Goal: Task Accomplishment & Management: Complete application form

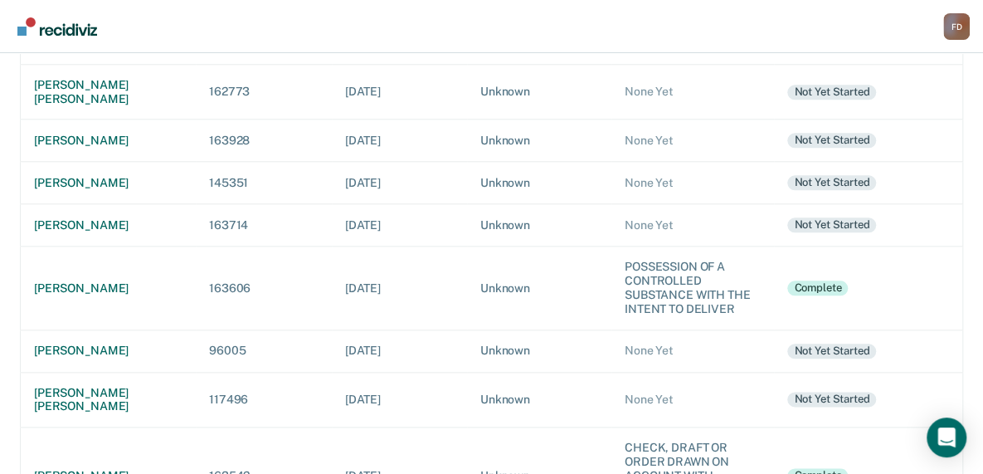
scroll to position [730, 0]
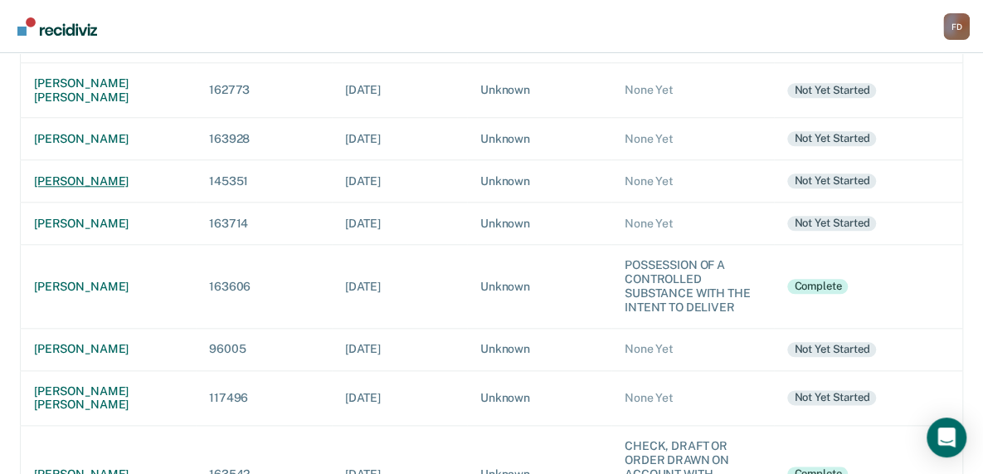
click at [97, 174] on div "[PERSON_NAME]" at bounding box center [108, 181] width 148 height 14
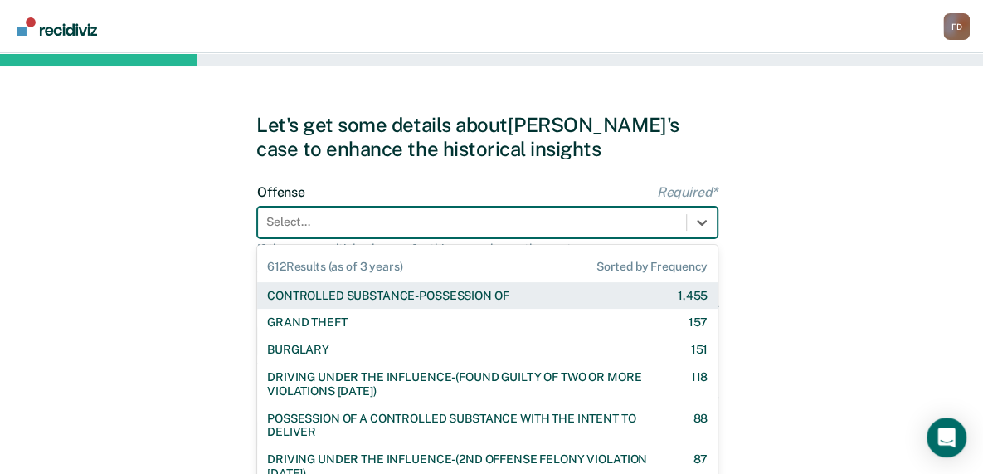
scroll to position [60, 0]
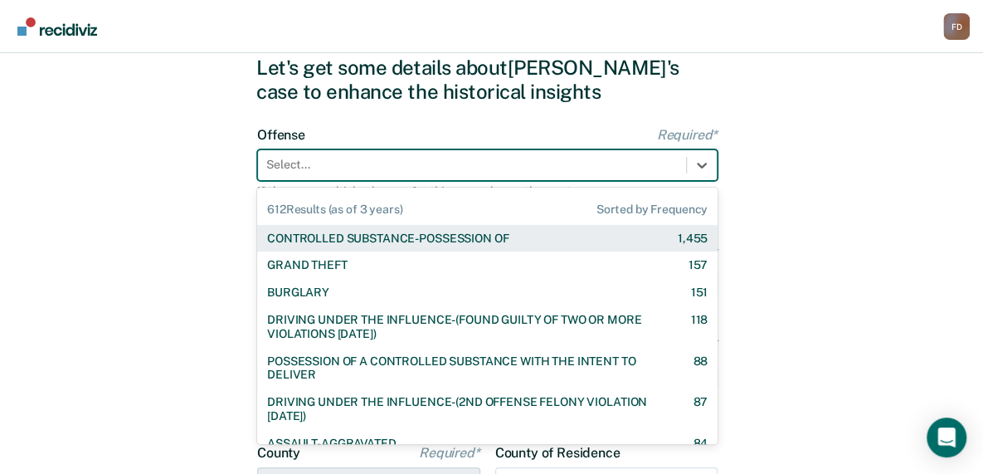
click at [517, 181] on div "612 results available. Use Up and Down to choose options, press Enter to select…" at bounding box center [487, 165] width 460 height 32
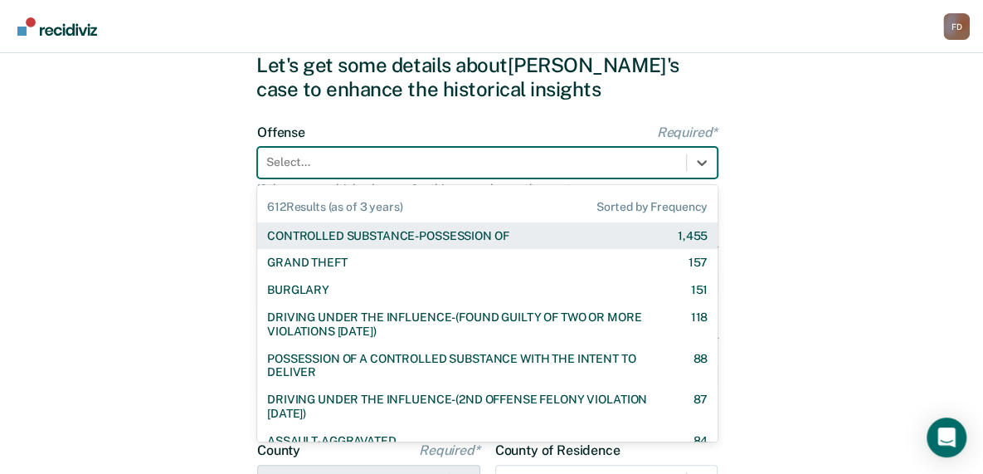
click at [508, 234] on div "CONTROLLED SUBSTANCE-POSSESSION OF" at bounding box center [387, 236] width 241 height 14
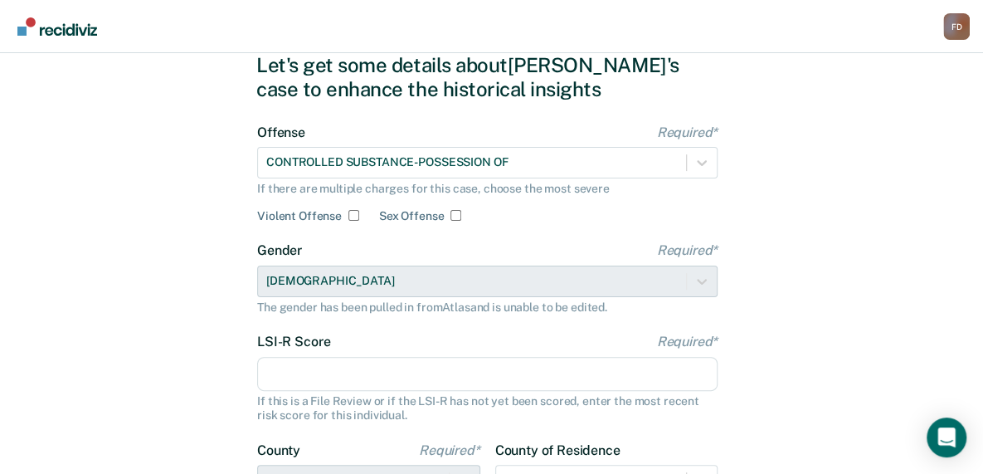
click at [458, 372] on input "LSI-R Score Required*" at bounding box center [487, 374] width 460 height 35
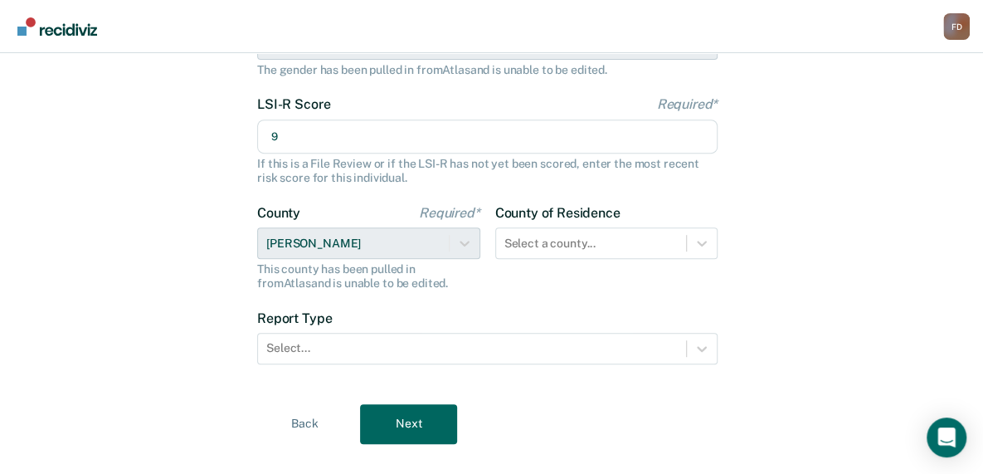
scroll to position [299, 0]
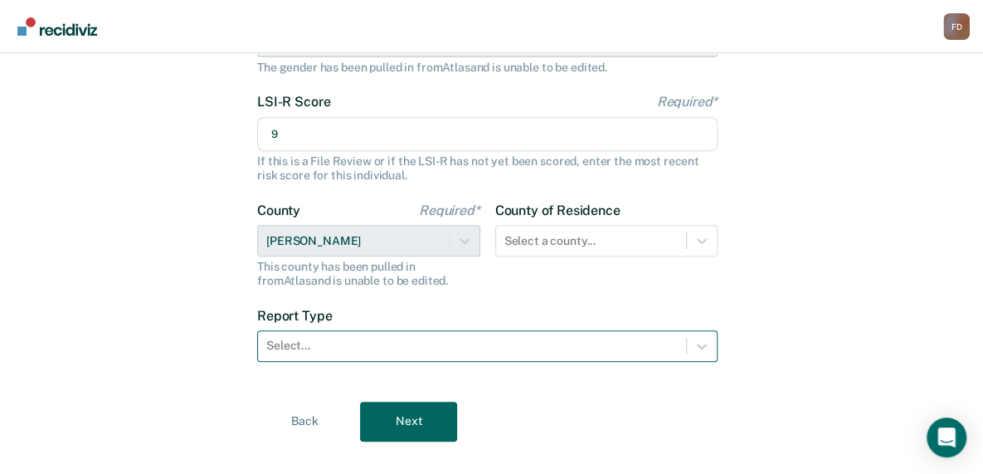
type input "9"
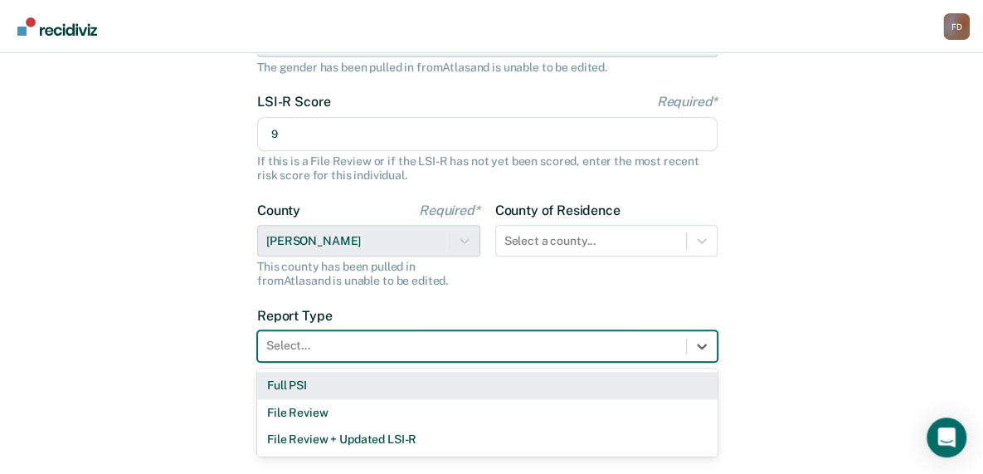
click at [579, 345] on div at bounding box center [471, 345] width 411 height 17
click at [549, 384] on div "Full PSI" at bounding box center [487, 385] width 460 height 27
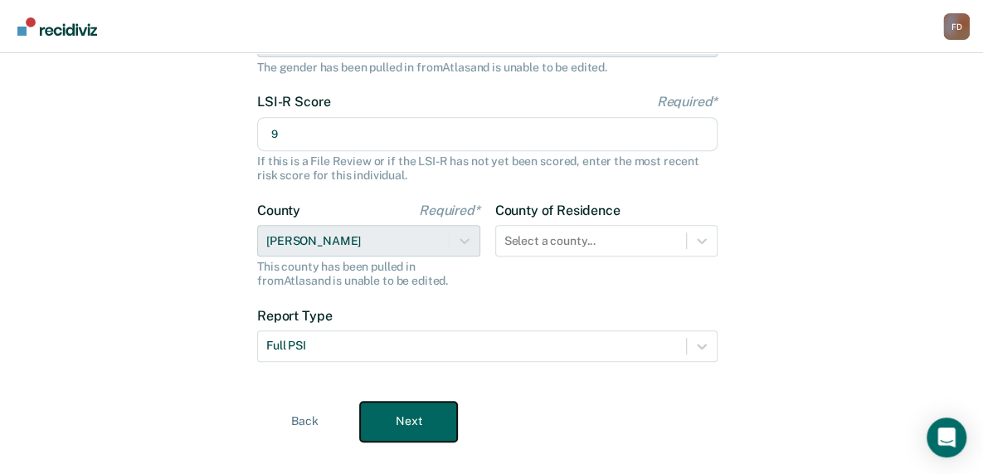
click at [421, 417] on button "Next" at bounding box center [408, 421] width 97 height 40
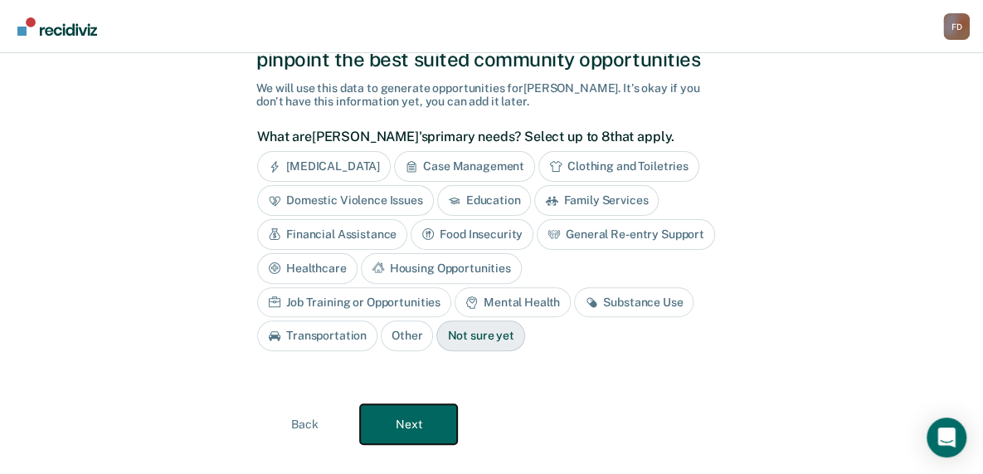
scroll to position [0, 0]
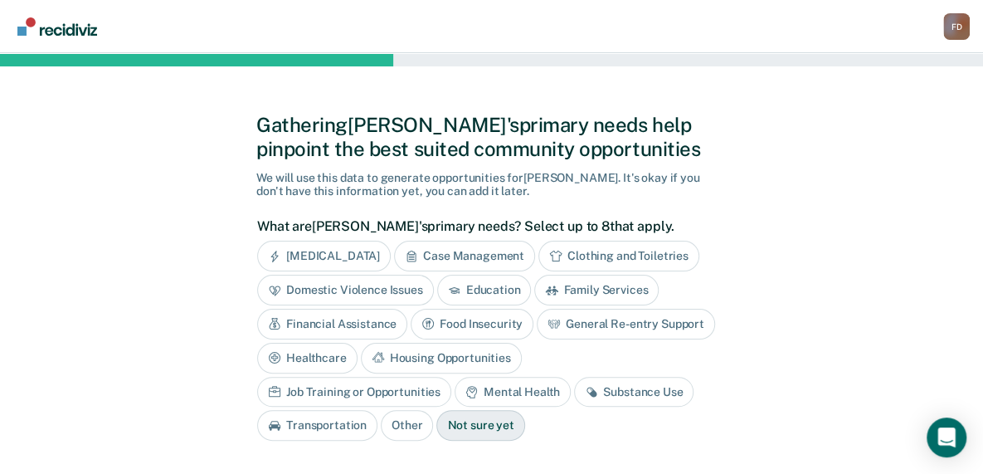
click at [574, 391] on div "Substance Use" at bounding box center [633, 392] width 119 height 31
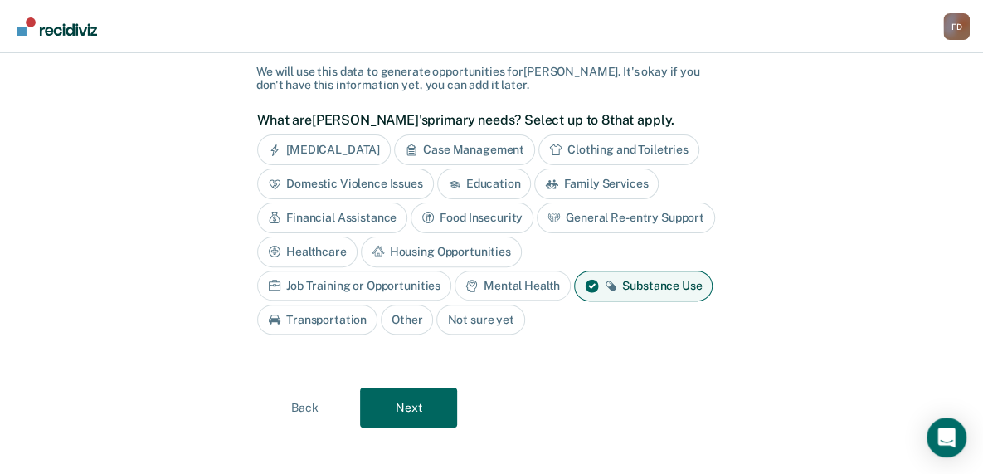
scroll to position [108, 0]
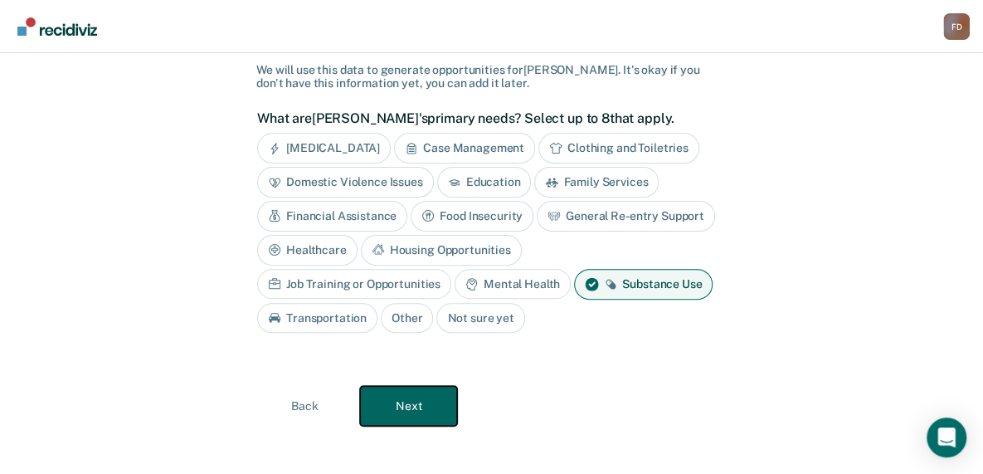
click at [410, 401] on button "Next" at bounding box center [408, 406] width 97 height 40
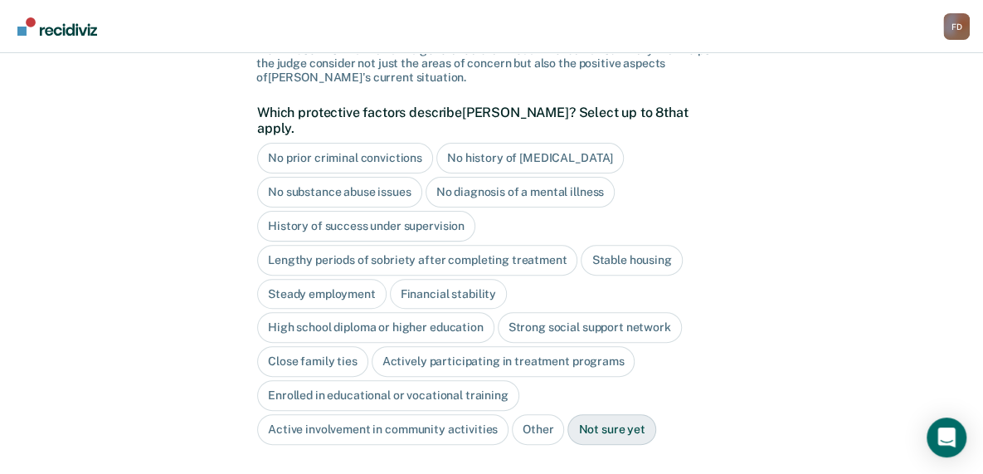
scroll to position [131, 0]
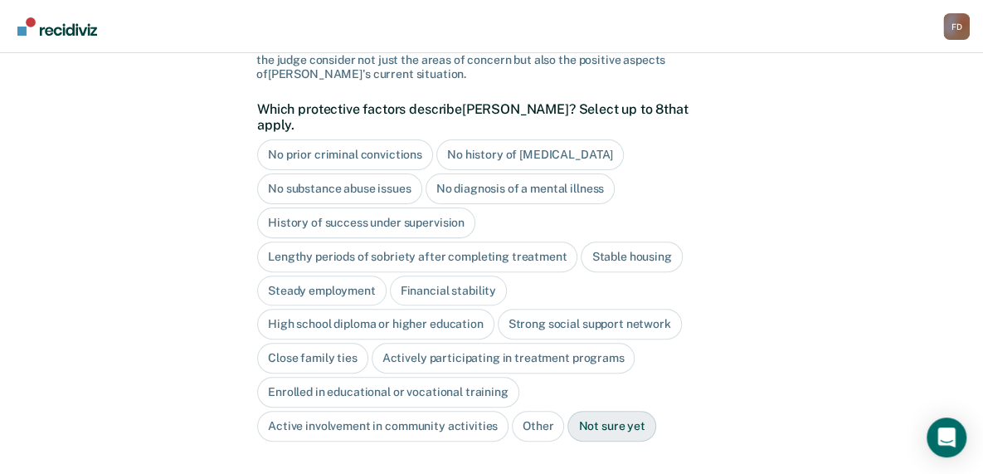
click at [559, 139] on div "No history of [MEDICAL_DATA]" at bounding box center [529, 154] width 187 height 31
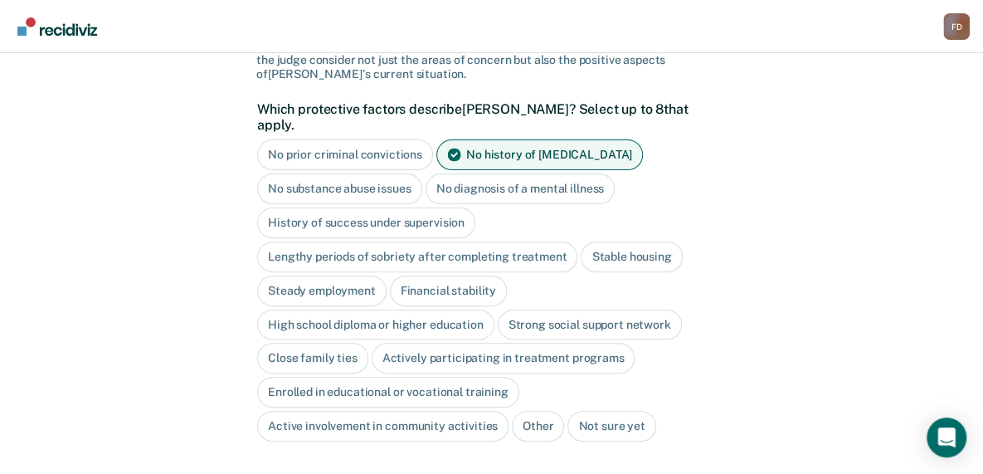
click at [546, 173] on div "No diagnosis of a mental illness" at bounding box center [520, 188] width 190 height 31
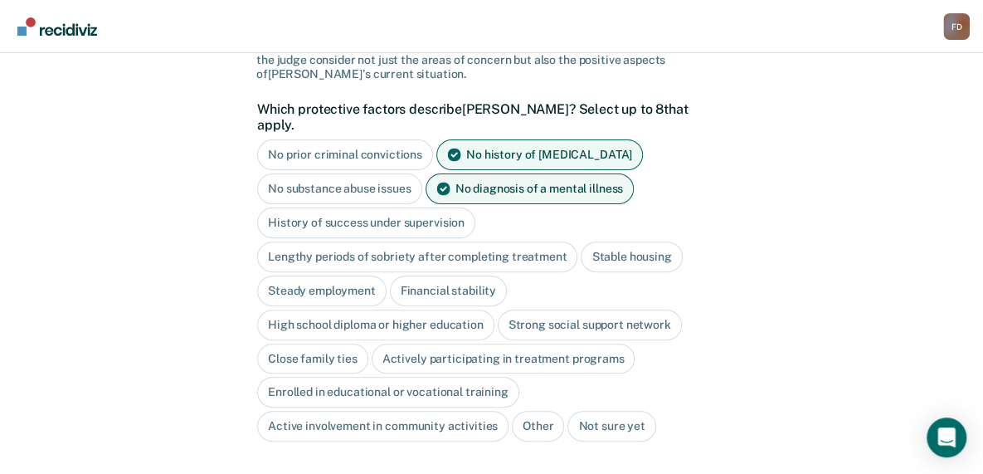
click at [630, 241] on div "Stable housing" at bounding box center [631, 256] width 101 height 31
click at [472, 275] on div "Financial stability" at bounding box center [448, 290] width 117 height 31
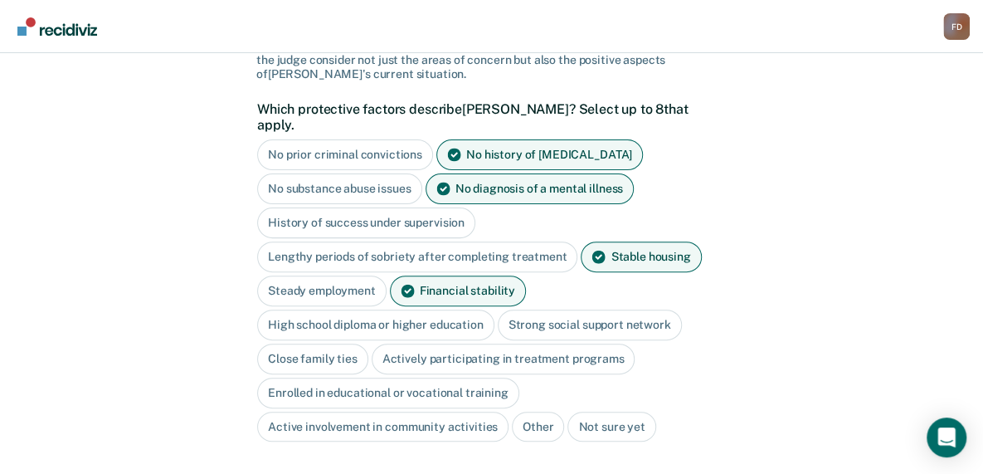
click at [355, 275] on div "Steady employment" at bounding box center [321, 290] width 129 height 31
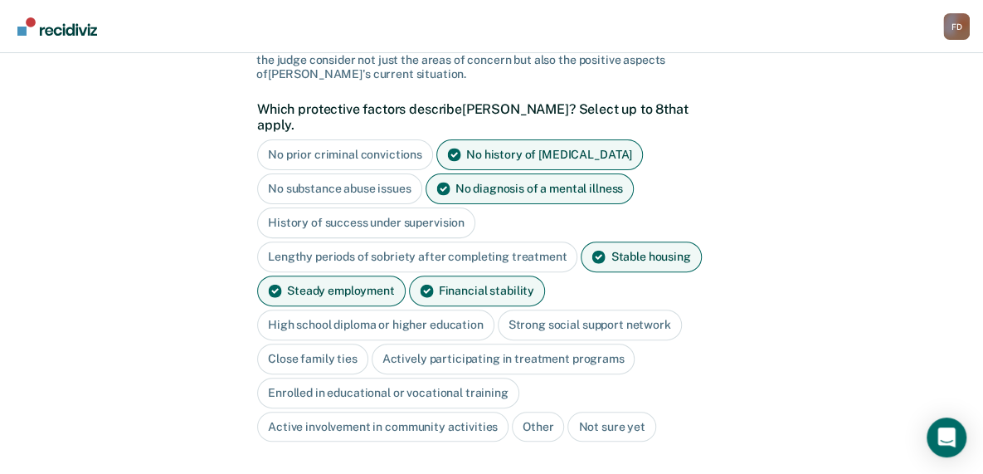
click at [372, 309] on div "High school diploma or higher education" at bounding box center [375, 324] width 237 height 31
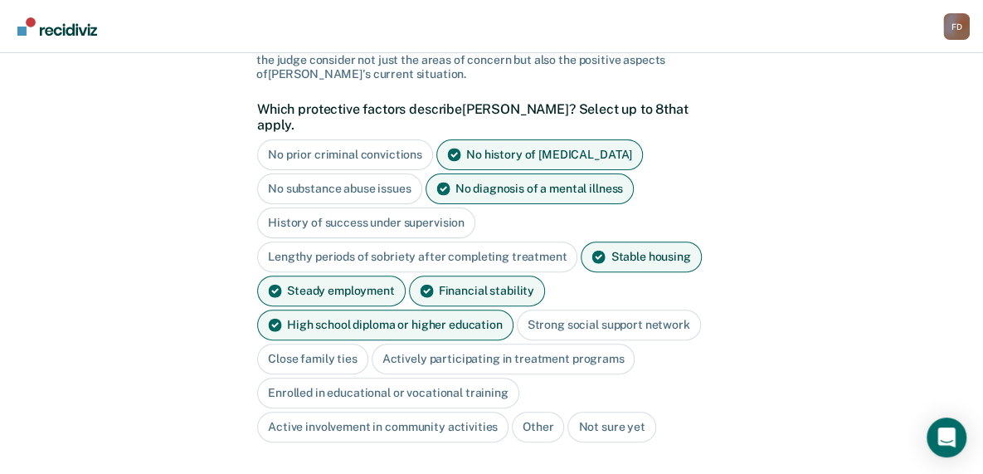
click at [340, 343] on div "Close family ties" at bounding box center [312, 358] width 111 height 31
click at [365, 411] on div "Active involvement in community activities" at bounding box center [382, 426] width 251 height 31
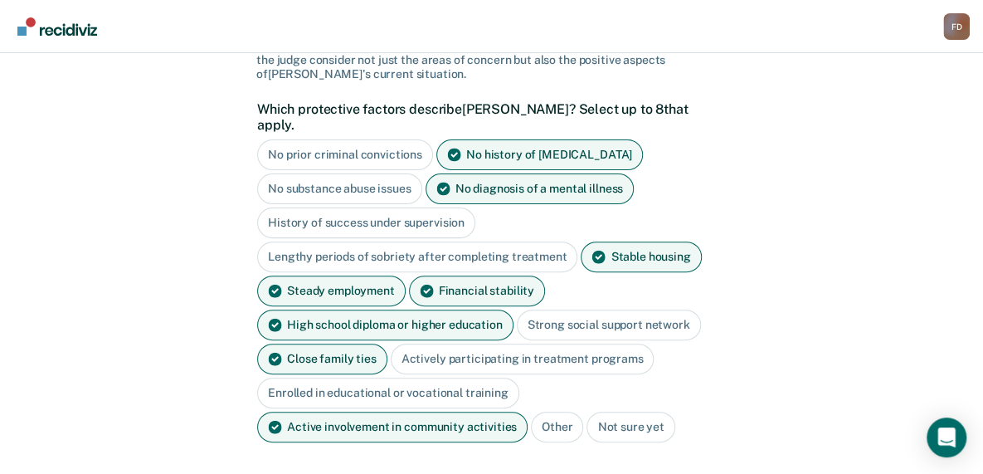
scroll to position [231, 0]
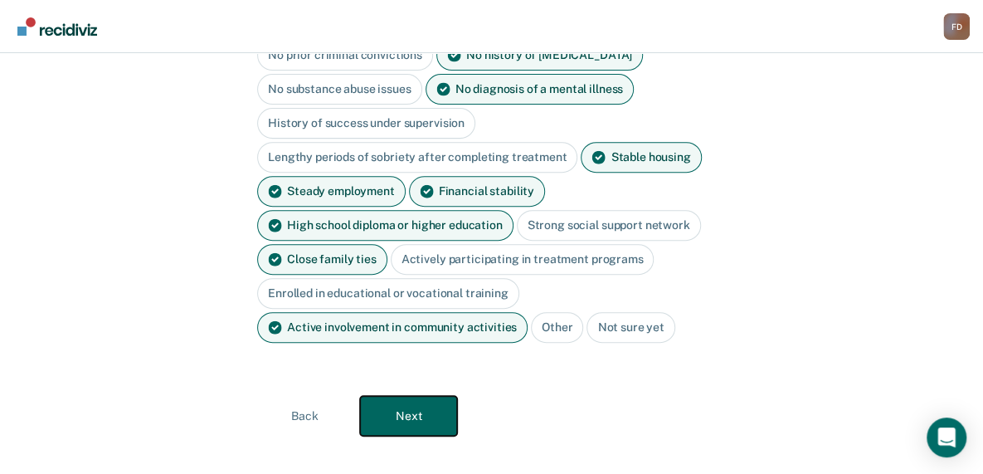
click at [418, 396] on button "Next" at bounding box center [408, 416] width 97 height 40
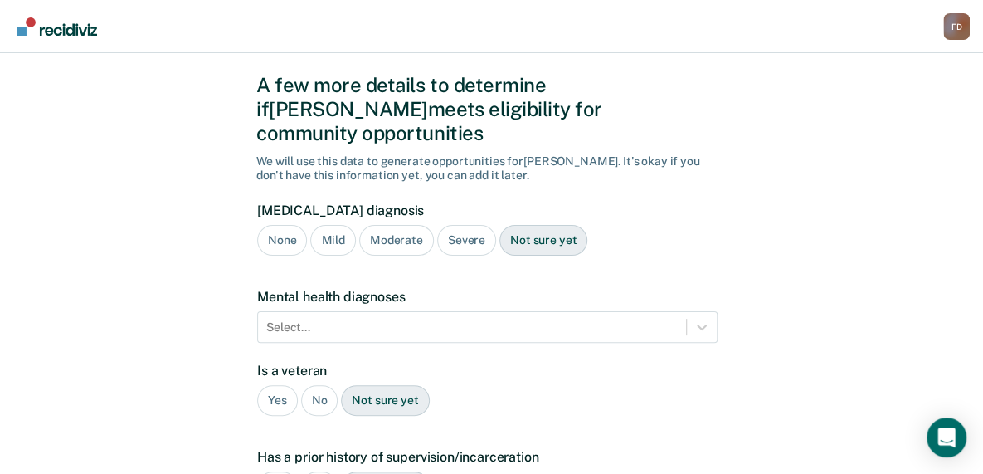
scroll to position [0, 0]
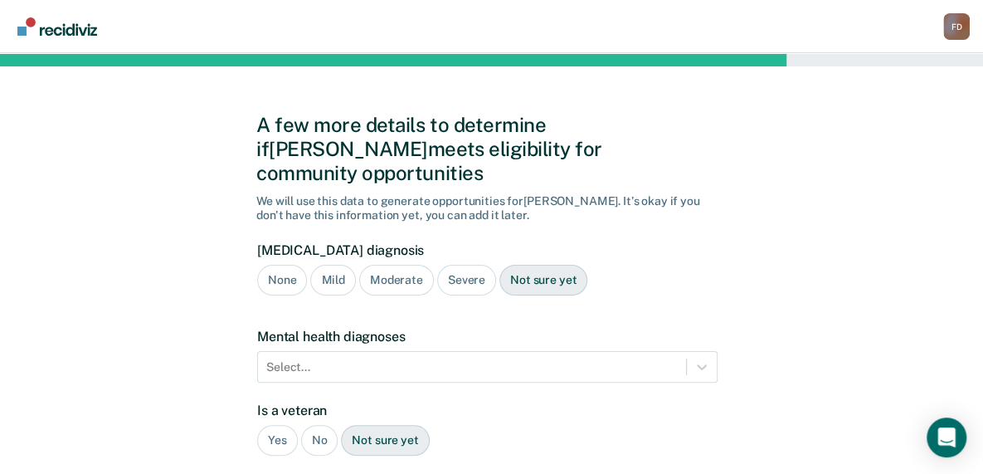
click at [284, 265] on div "None" at bounding box center [282, 280] width 50 height 31
click at [334, 265] on div "Mild" at bounding box center [332, 280] width 45 height 31
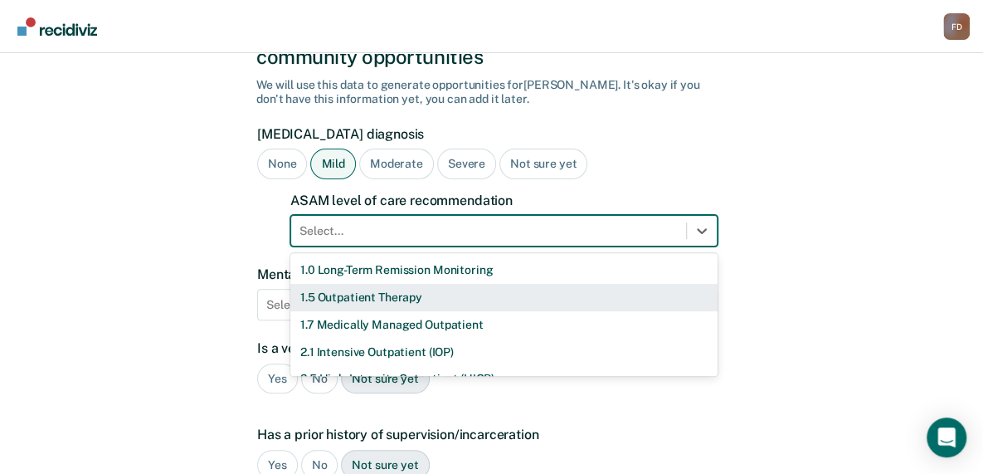
scroll to position [126, 0]
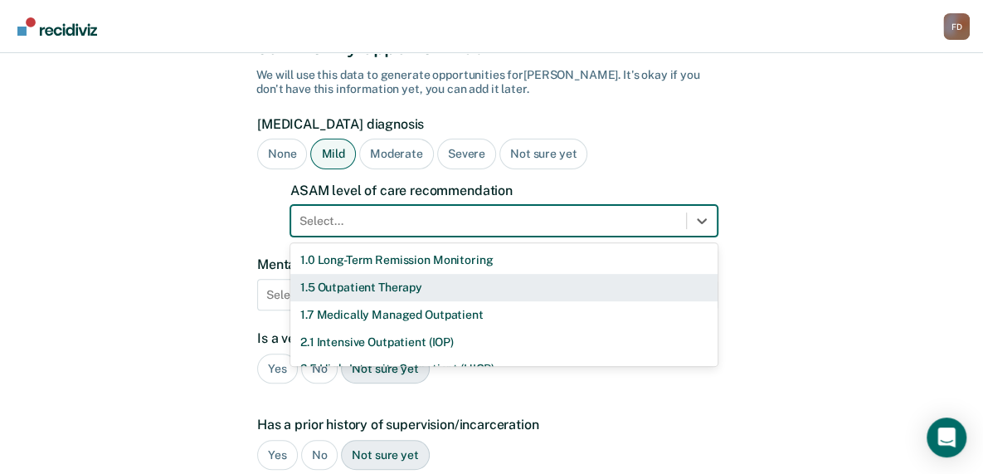
click at [347, 236] on div "11 results available. Use Up and Down to choose options, press Enter to select …" at bounding box center [503, 221] width 427 height 32
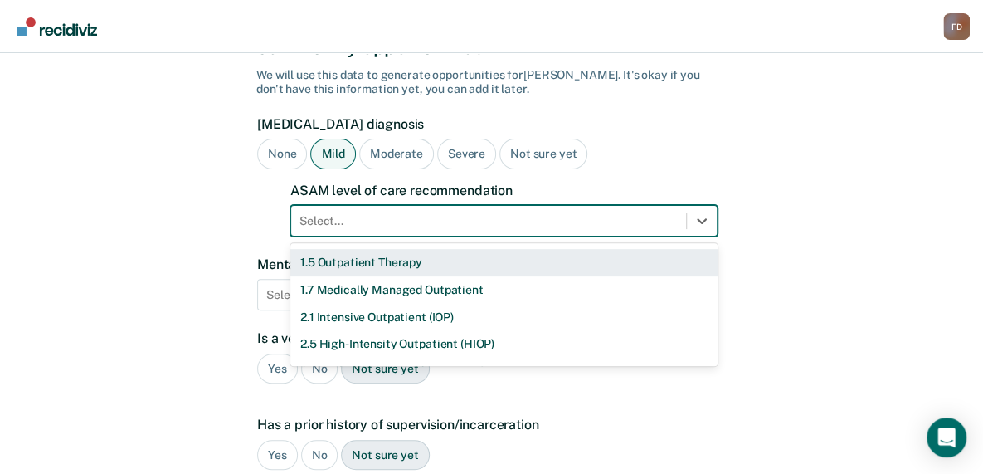
scroll to position [0, 0]
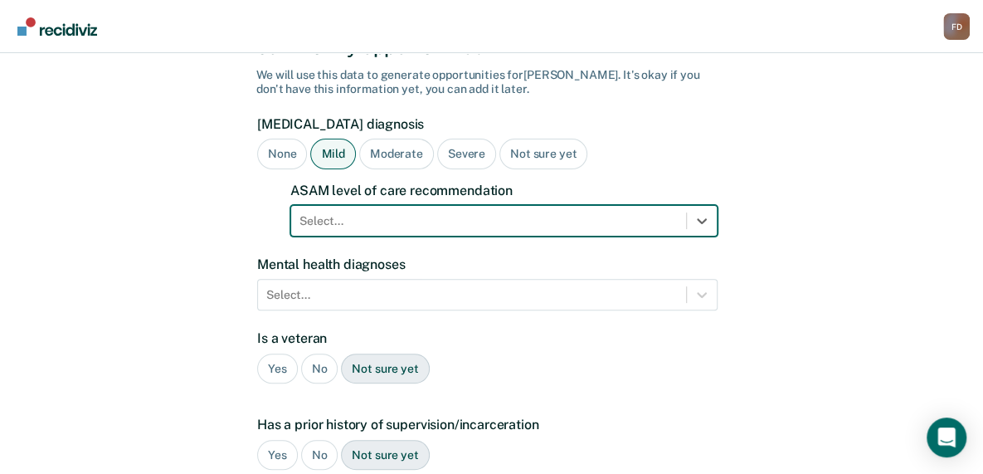
click at [607, 212] on div at bounding box center [488, 220] width 378 height 17
type input "0.5"
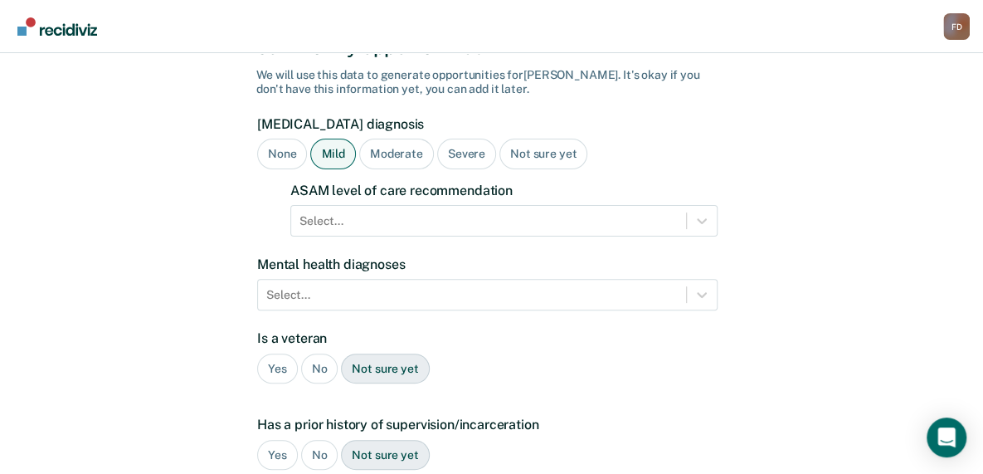
click at [823, 162] on div "A few more details to determine if [PERSON_NAME] meets eligibility for communit…" at bounding box center [491, 404] width 983 height 954
click at [557, 139] on div "Not sure yet" at bounding box center [543, 154] width 88 height 31
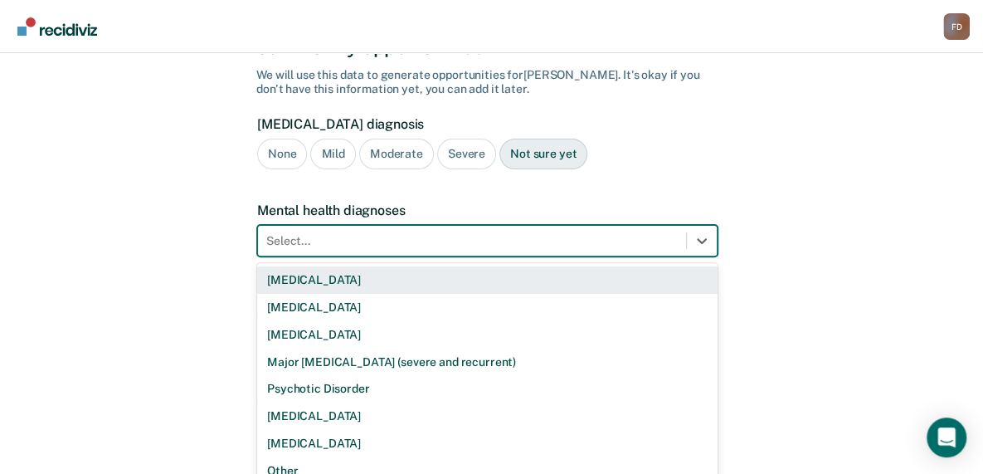
scroll to position [146, 0]
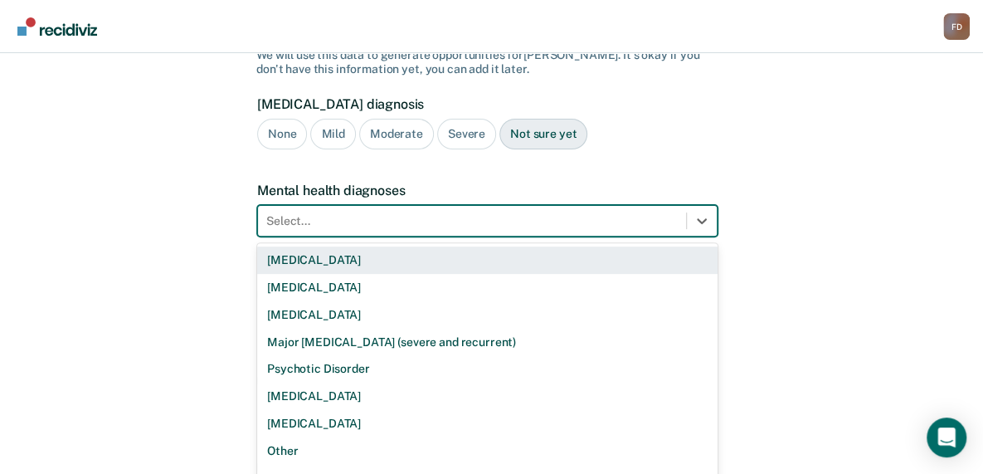
click at [480, 212] on form "[MEDICAL_DATA] diagnosis None Mild Moderate Severe Not sure yet Mental health d…" at bounding box center [487, 391] width 460 height 591
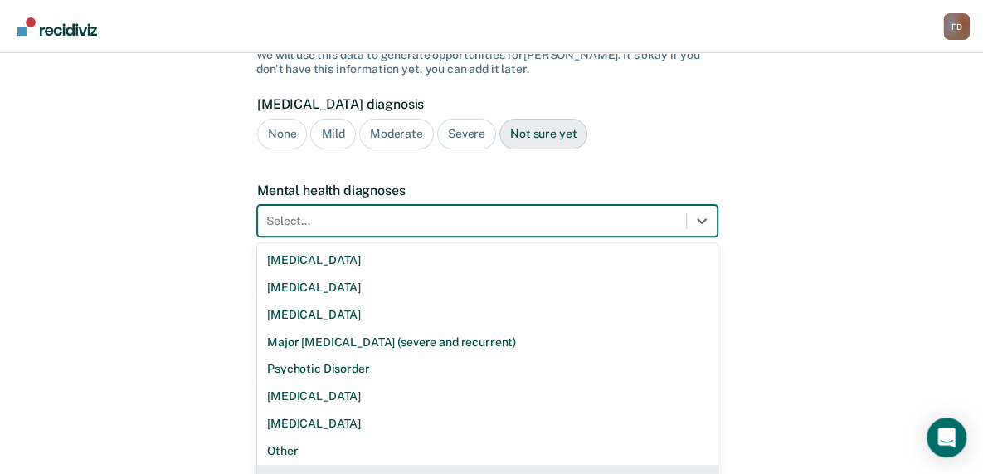
click at [292, 464] on div "None" at bounding box center [487, 477] width 460 height 27
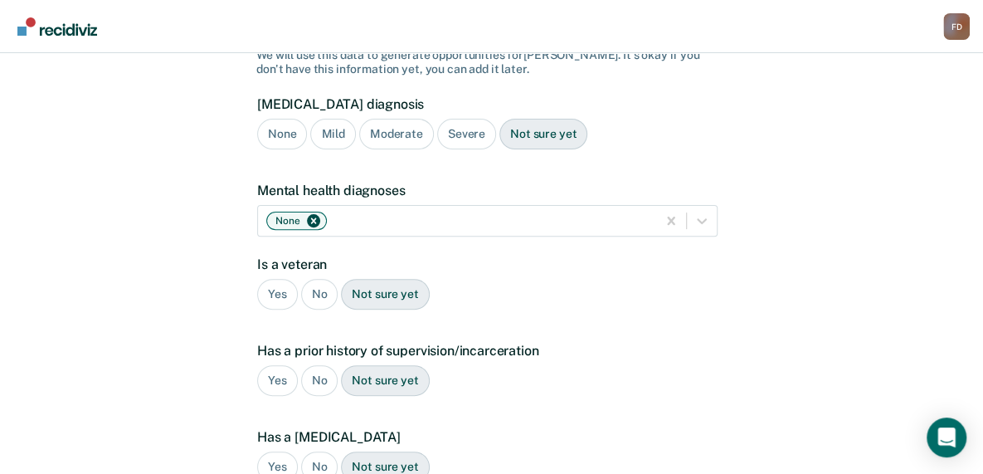
click at [325, 279] on div "No" at bounding box center [319, 294] width 37 height 31
click at [322, 365] on div "No" at bounding box center [319, 380] width 37 height 31
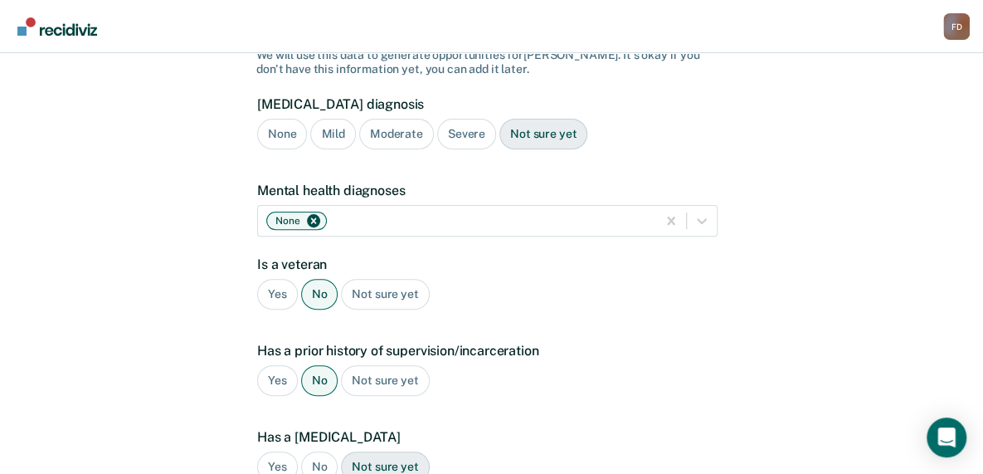
click at [279, 365] on div "Yes" at bounding box center [277, 380] width 41 height 31
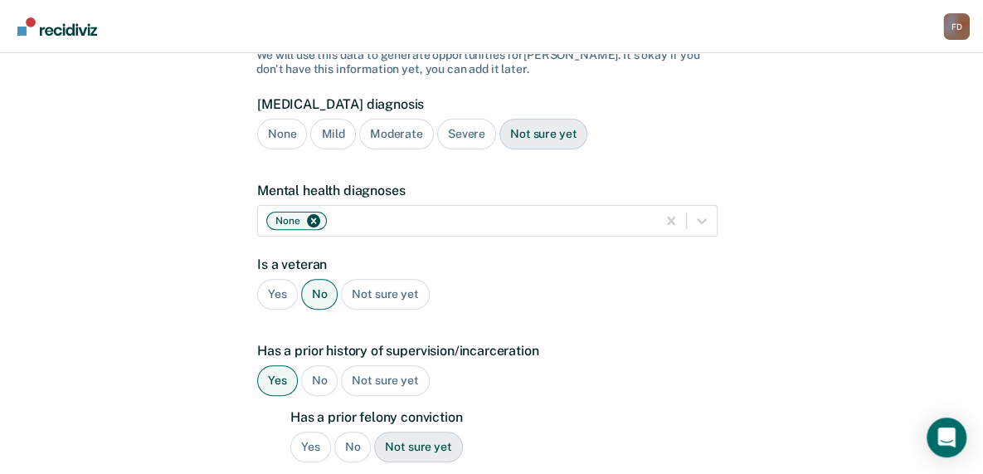
click at [347, 431] on div "No" at bounding box center [352, 446] width 37 height 31
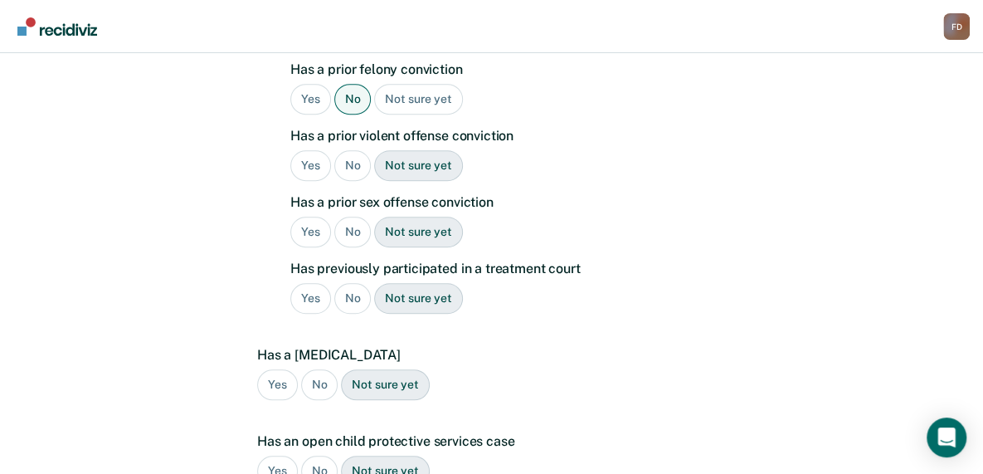
scroll to position [494, 0]
click at [348, 149] on div "No" at bounding box center [352, 164] width 37 height 31
click at [347, 216] on div "No" at bounding box center [352, 231] width 37 height 31
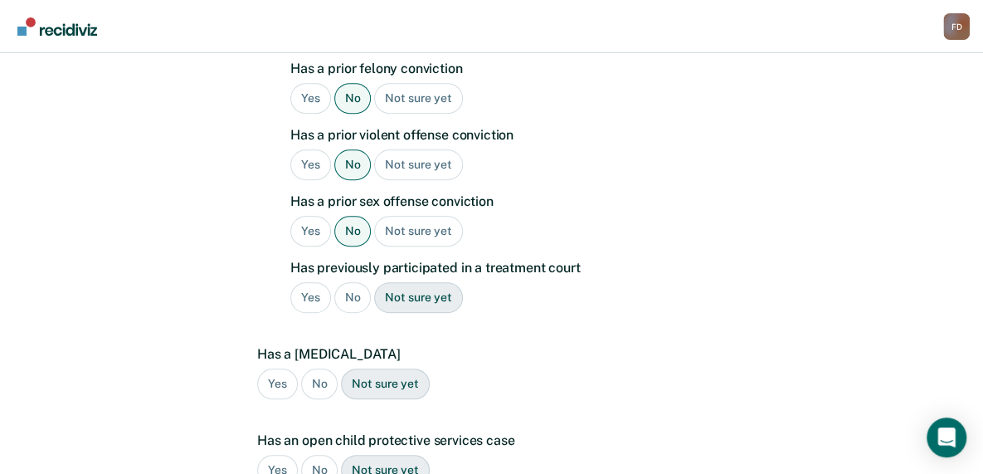
click at [348, 282] on div "No" at bounding box center [352, 297] width 37 height 31
click at [324, 368] on div "No" at bounding box center [319, 383] width 37 height 31
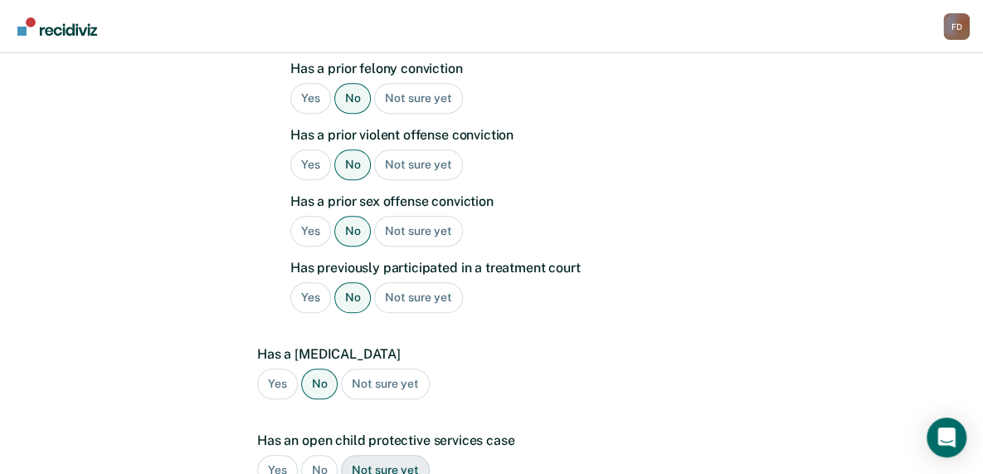
click at [319, 455] on div "No" at bounding box center [319, 470] width 37 height 31
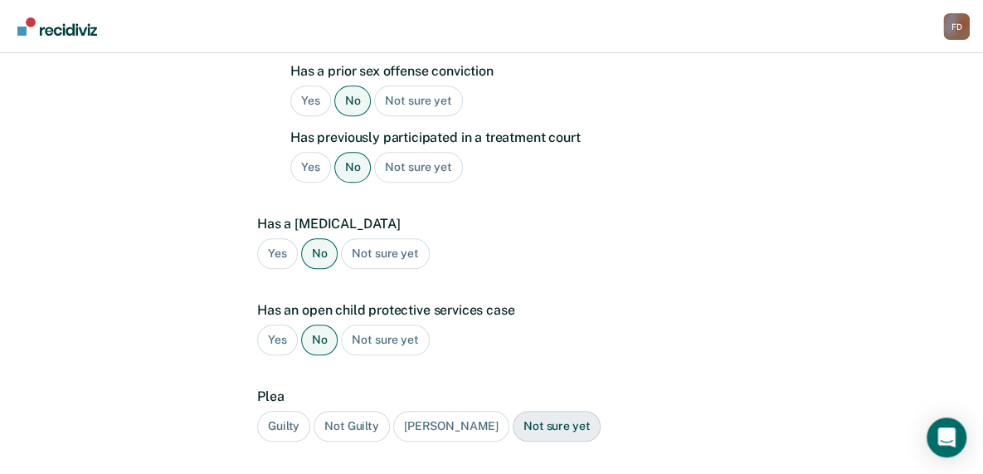
scroll to position [649, 0]
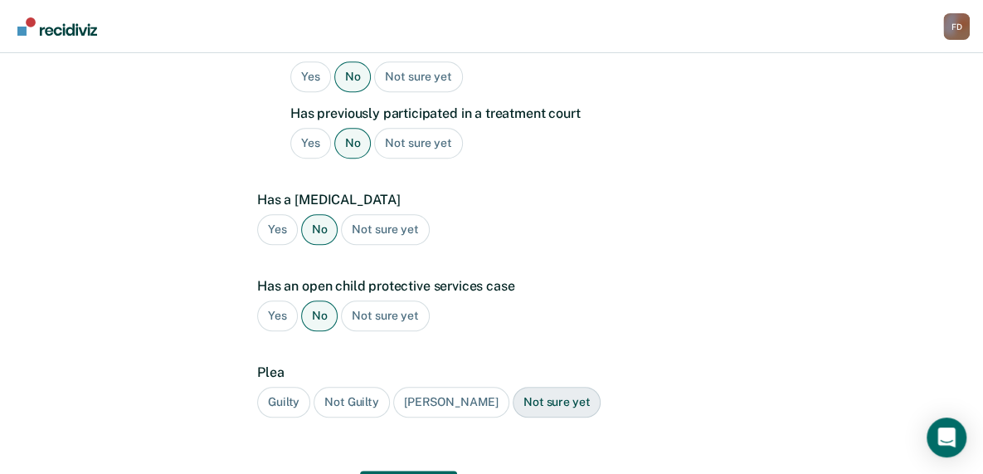
click at [289, 386] on div "Guilty" at bounding box center [283, 401] width 53 height 31
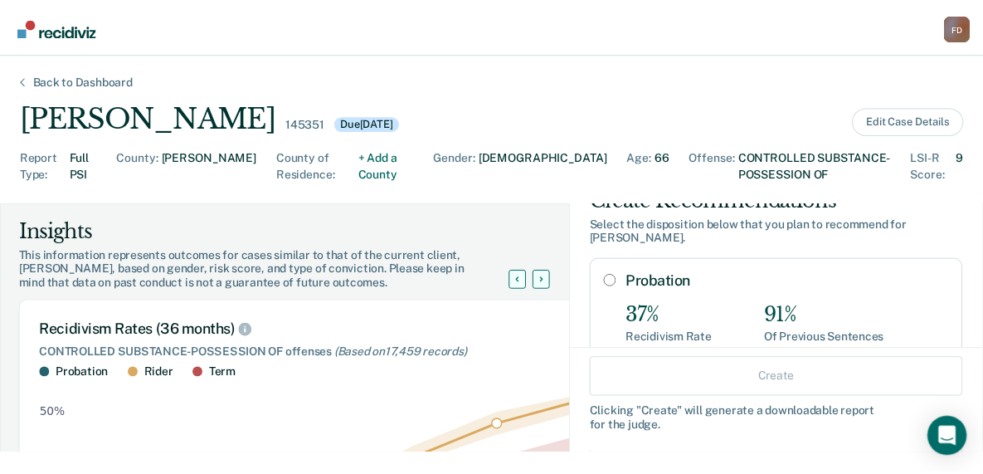
scroll to position [0, 0]
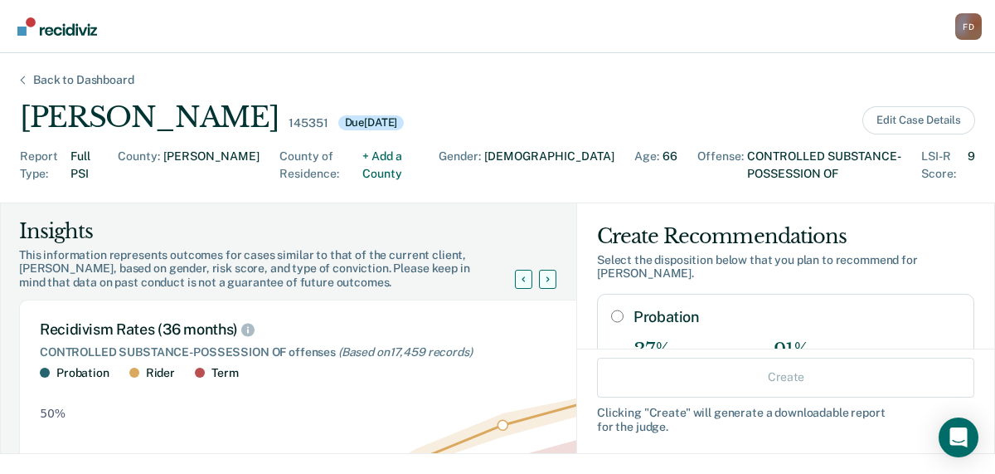
click at [611, 309] on input "Probation" at bounding box center [617, 315] width 12 height 13
radio input "true"
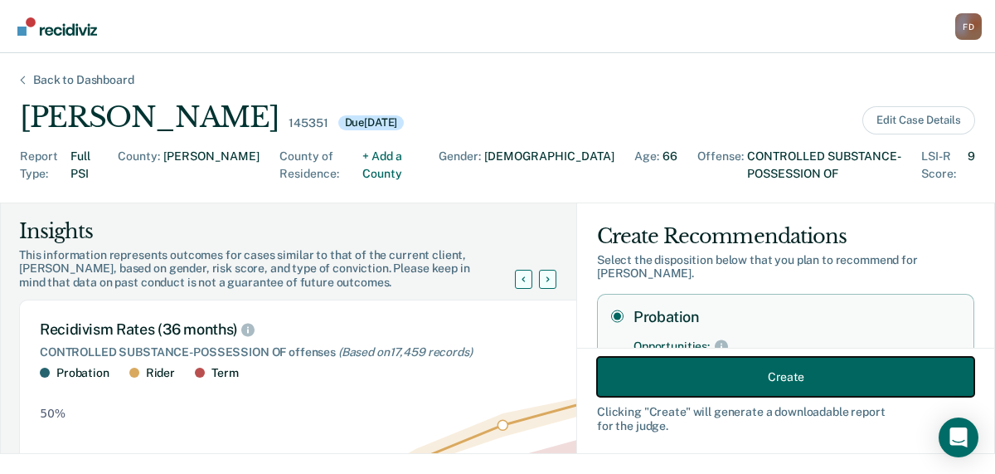
click at [781, 367] on button "Create" at bounding box center [785, 377] width 377 height 40
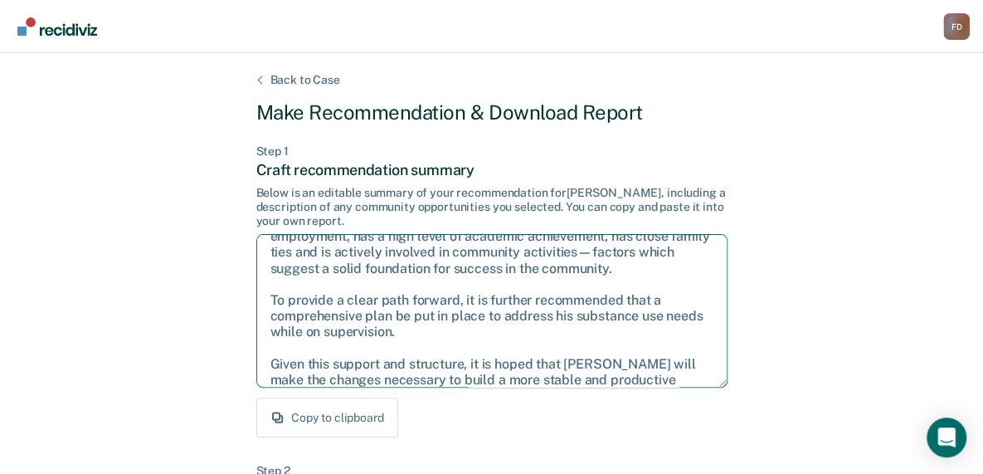
scroll to position [90, 0]
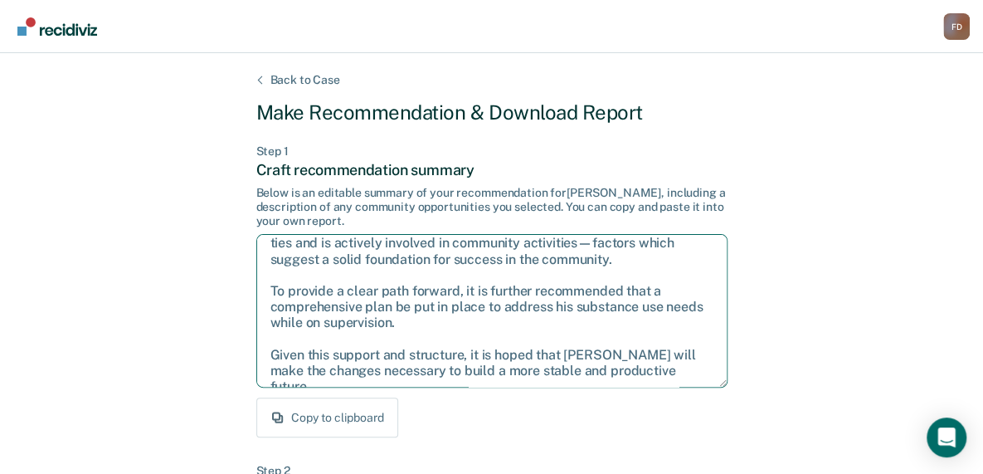
drag, startPoint x: 269, startPoint y: 255, endPoint x: 723, endPoint y: 394, distance: 475.1
click at [723, 394] on div "Step 1 Craft recommendation summary Below is an editable summary of your recomm…" at bounding box center [491, 291] width 471 height 294
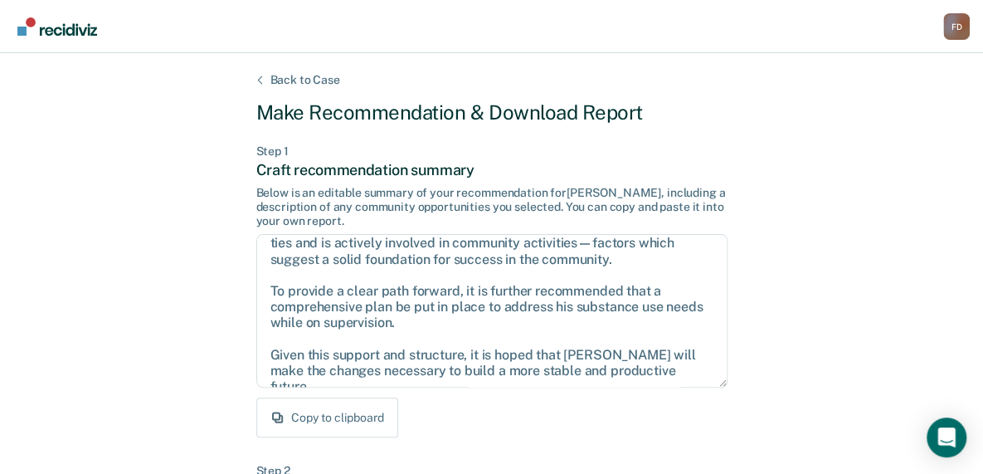
click at [487, 397] on div "Copy to clipboard" at bounding box center [491, 417] width 471 height 40
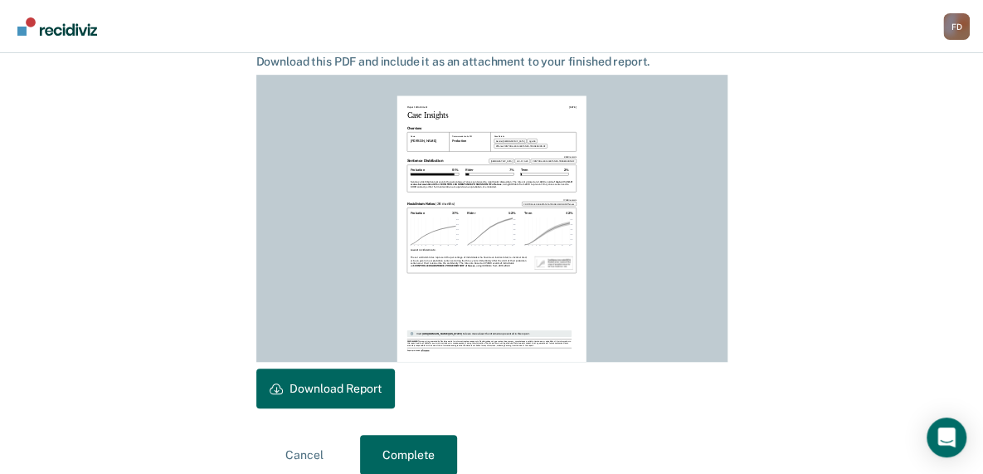
scroll to position [471, 0]
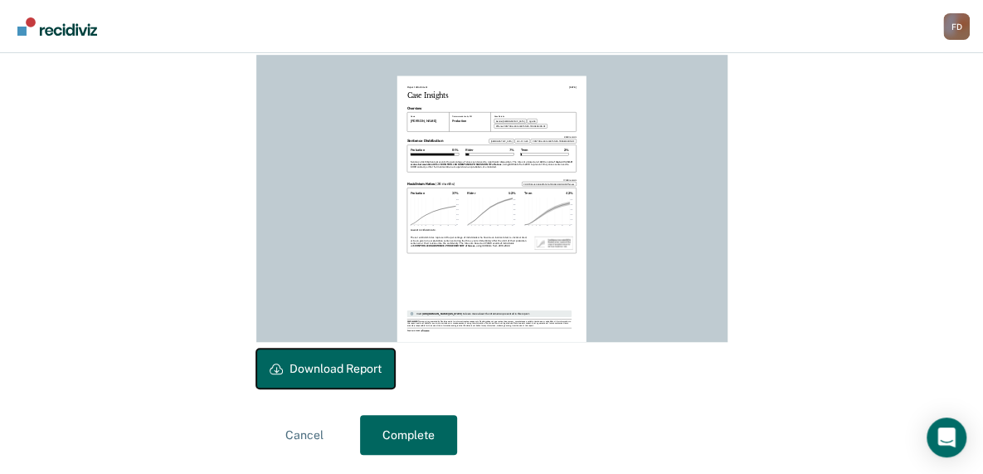
click at [323, 356] on button "Download Report" at bounding box center [325, 368] width 139 height 40
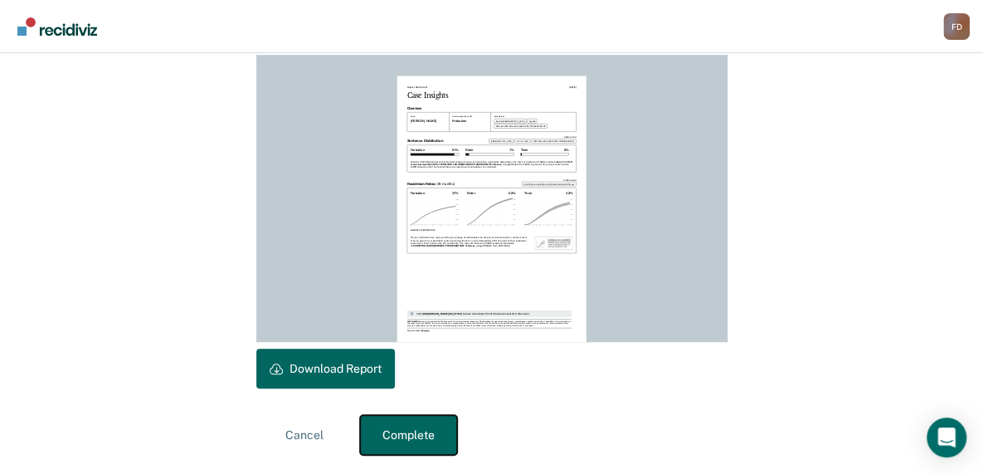
click at [413, 424] on button "Complete" at bounding box center [408, 435] width 97 height 40
